Goal: Task Accomplishment & Management: Use online tool/utility

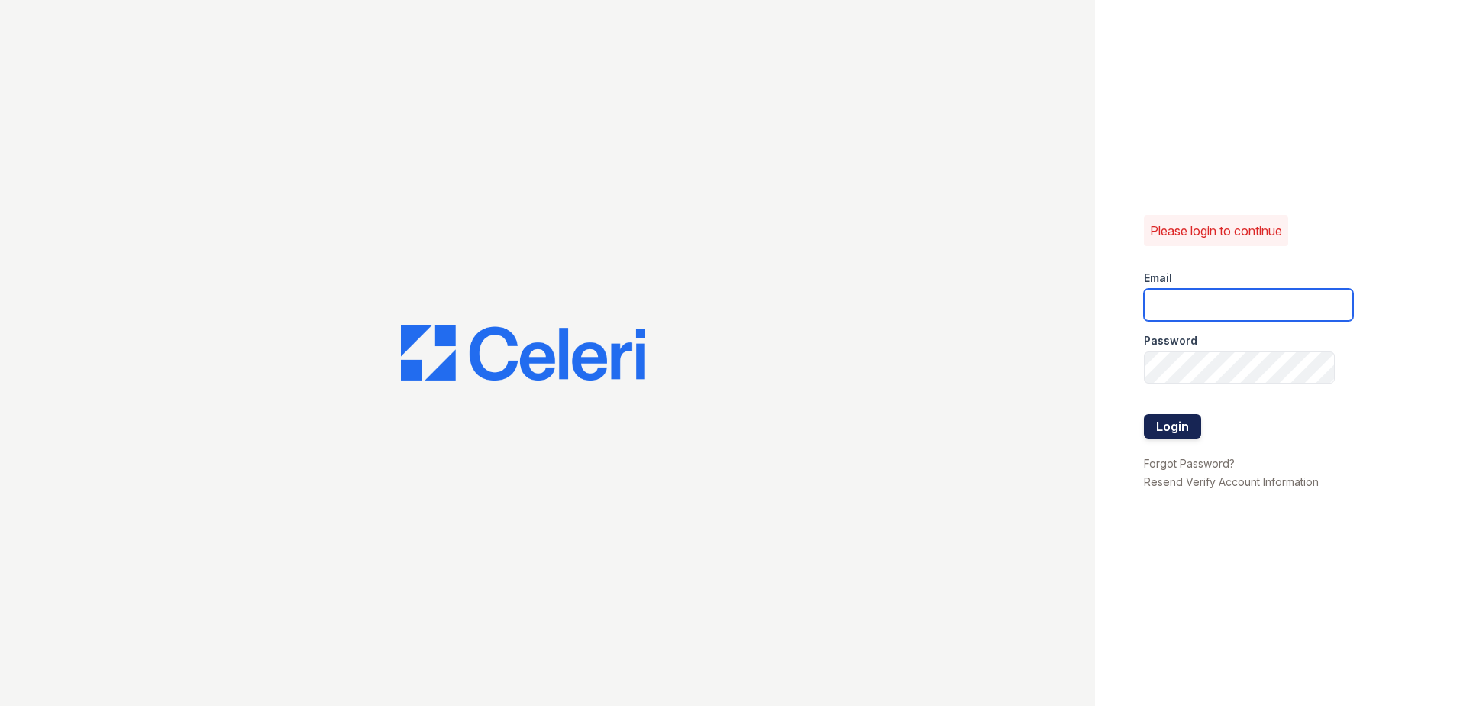
type input "[EMAIL_ADDRESS][DOMAIN_NAME]"
click at [1182, 425] on button "Login" at bounding box center [1172, 426] width 57 height 24
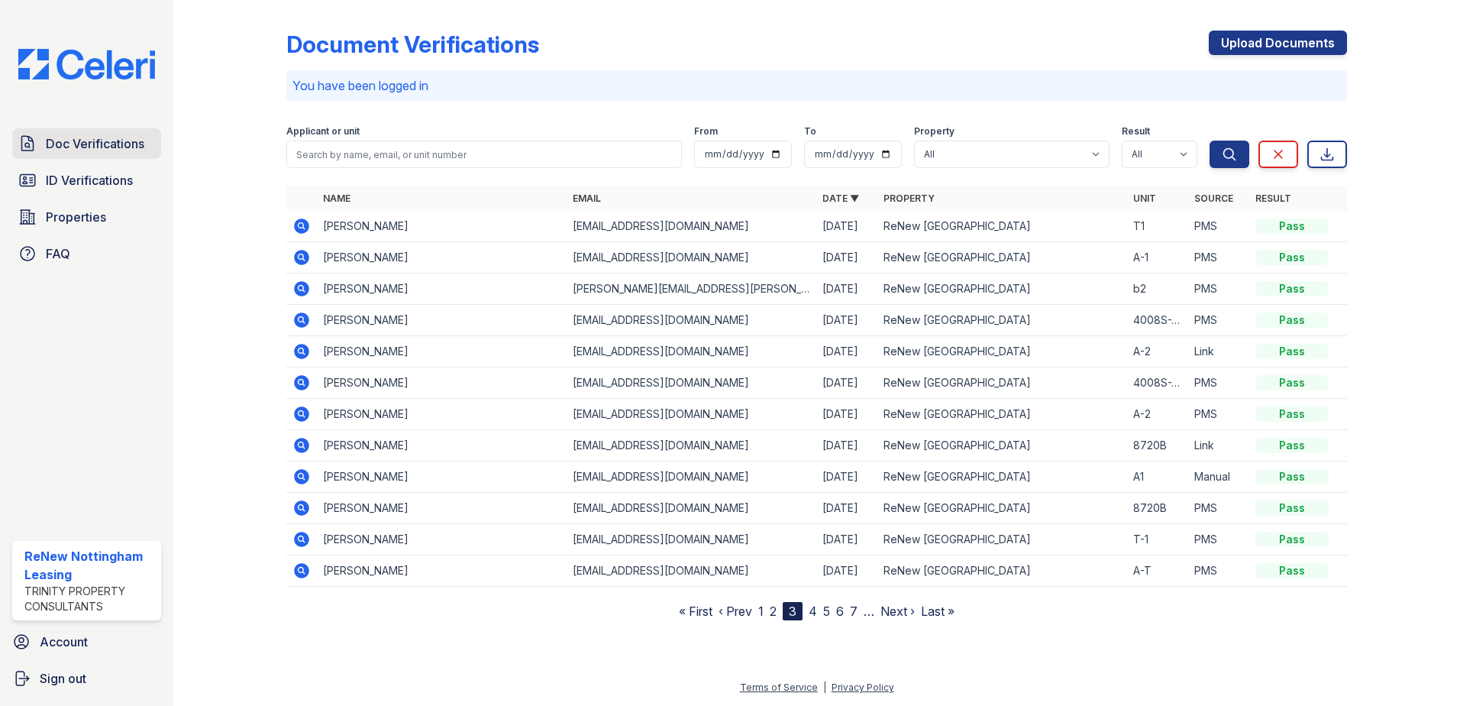
click at [106, 150] on span "Doc Verifications" at bounding box center [95, 143] width 99 height 18
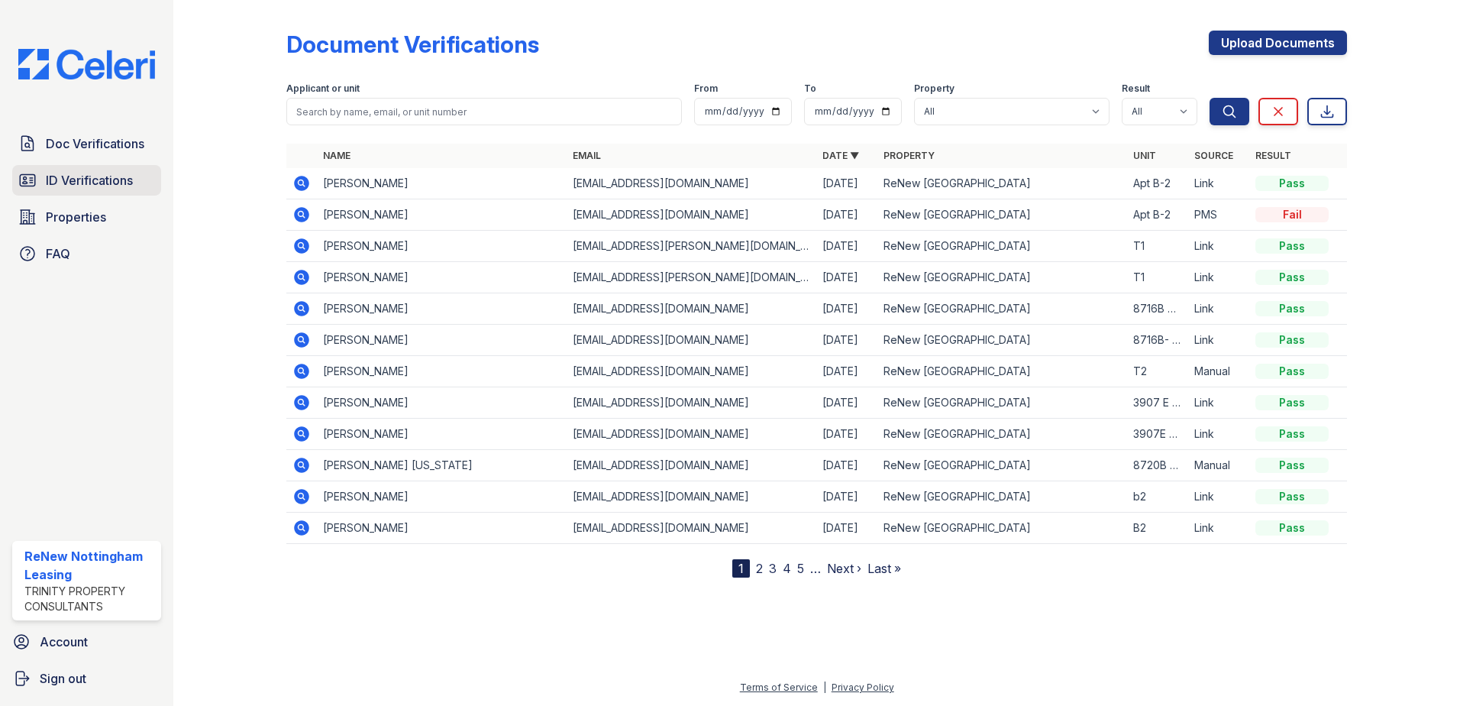
click at [123, 185] on span "ID Verifications" at bounding box center [89, 180] width 87 height 18
